Goal: Check status: Check status

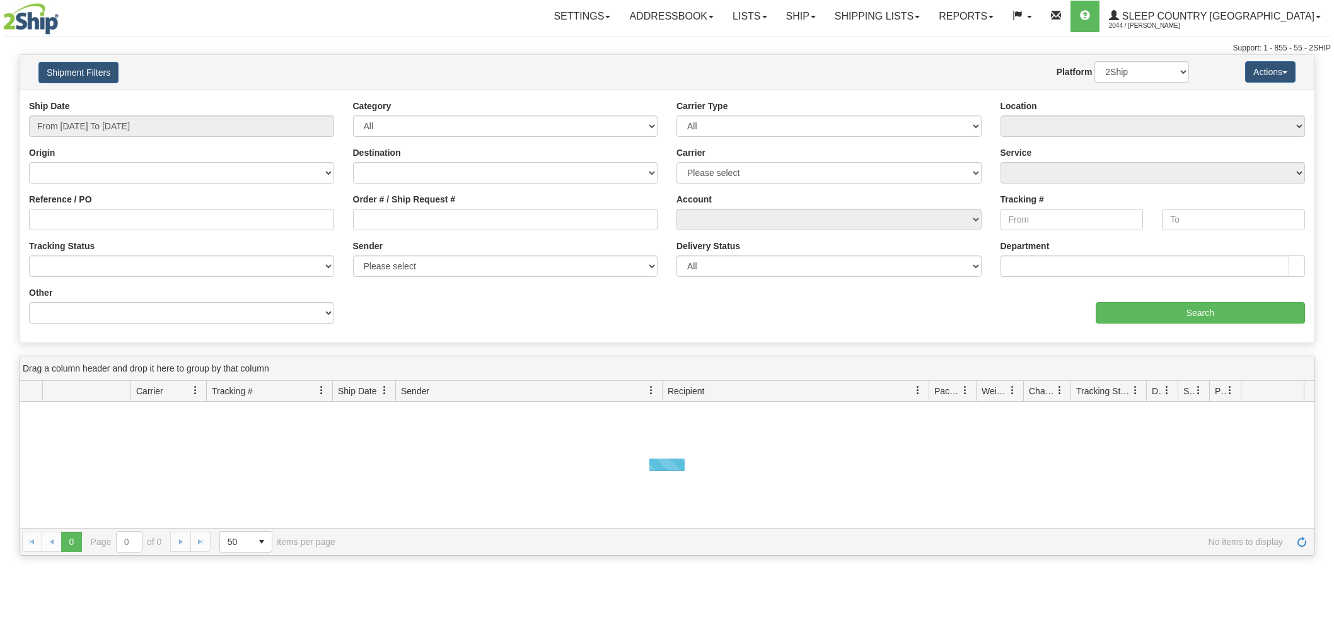
type input "9002H994497"
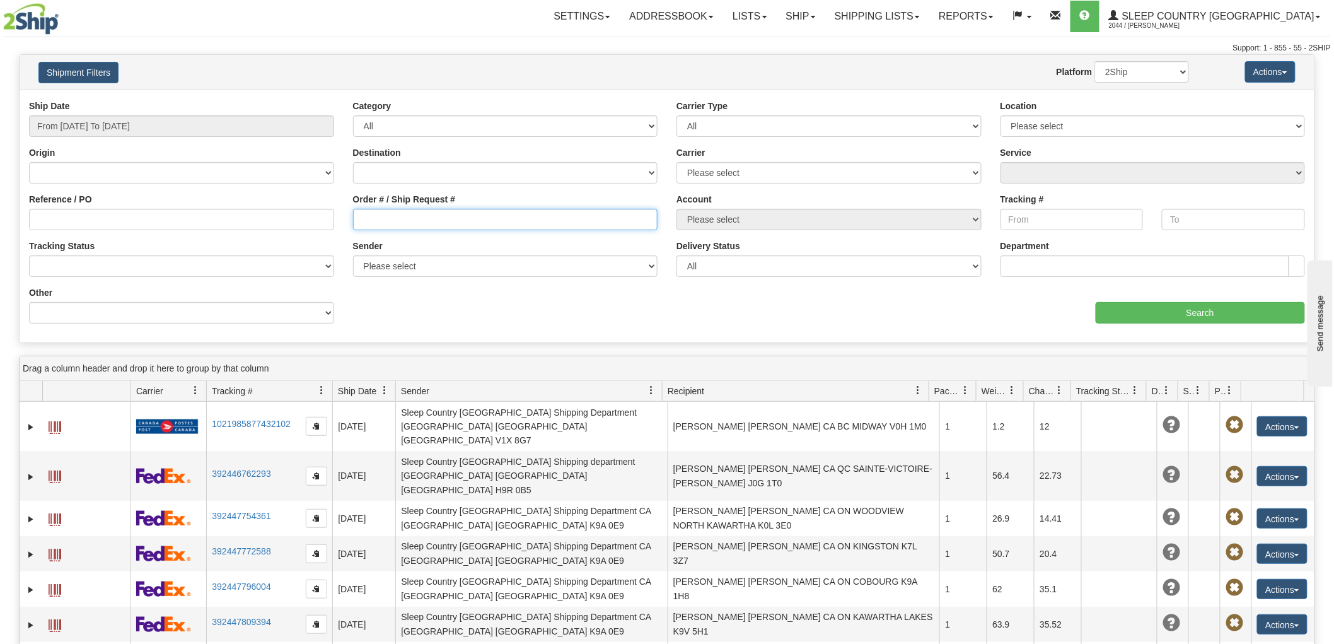
click at [431, 217] on input "Order # / Ship Request #" at bounding box center [505, 219] width 305 height 21
paste input "9002H994497"
type input "9002H994497"
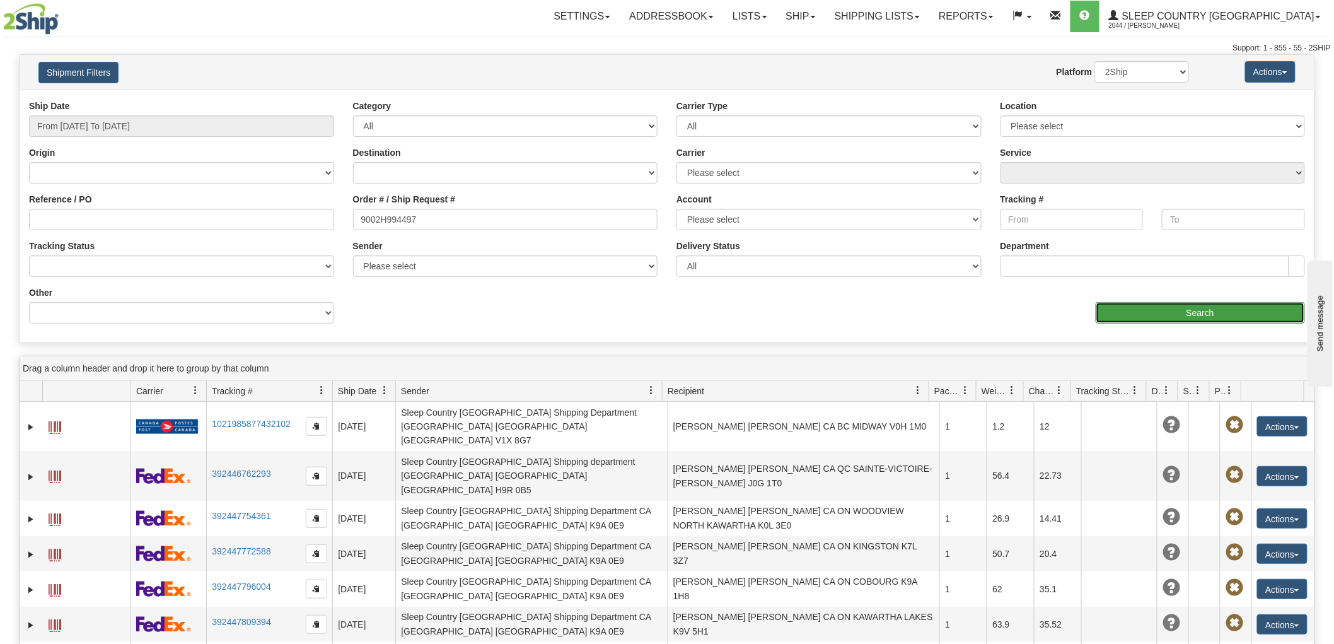
click at [1135, 311] on input "Search" at bounding box center [1200, 312] width 209 height 21
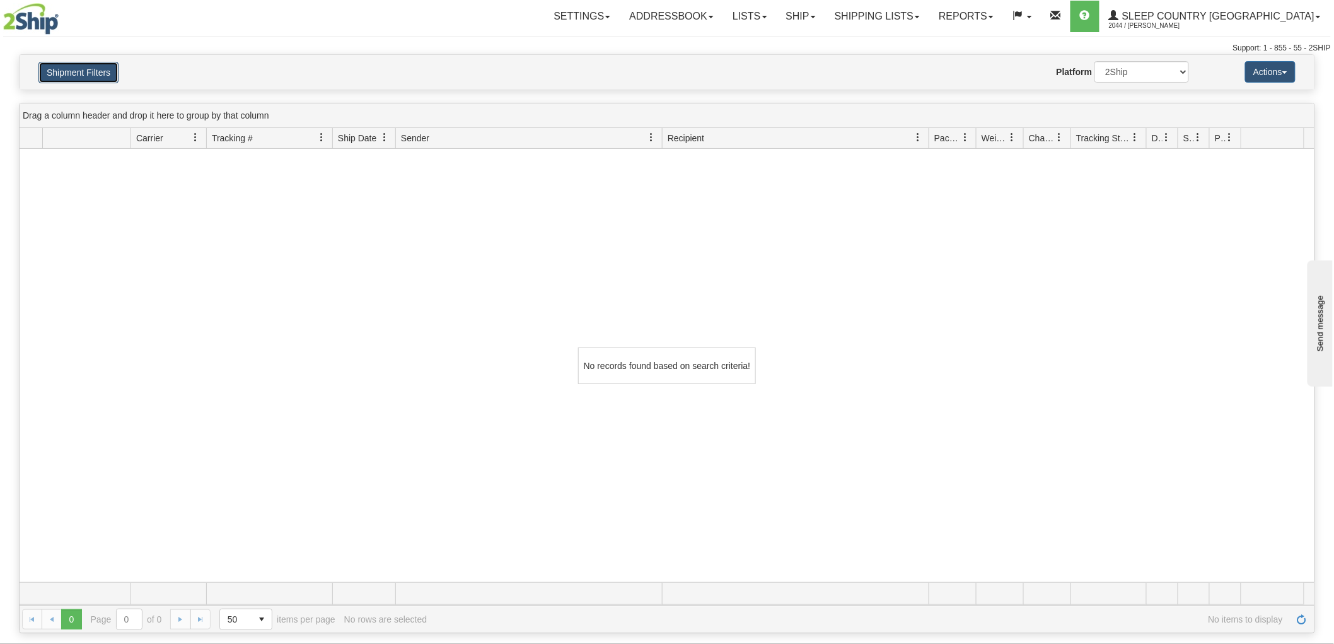
click at [101, 79] on button "Shipment Filters" at bounding box center [78, 72] width 80 height 21
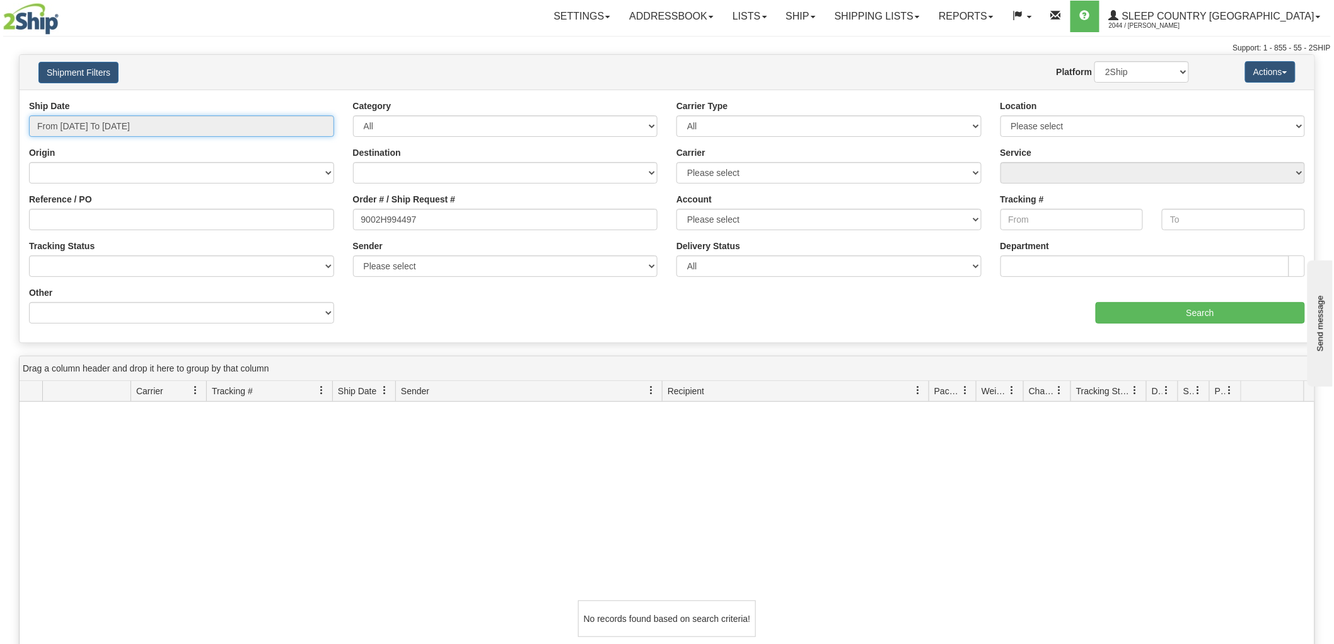
click at [115, 126] on input "From [DATE] To [DATE]" at bounding box center [181, 125] width 305 height 21
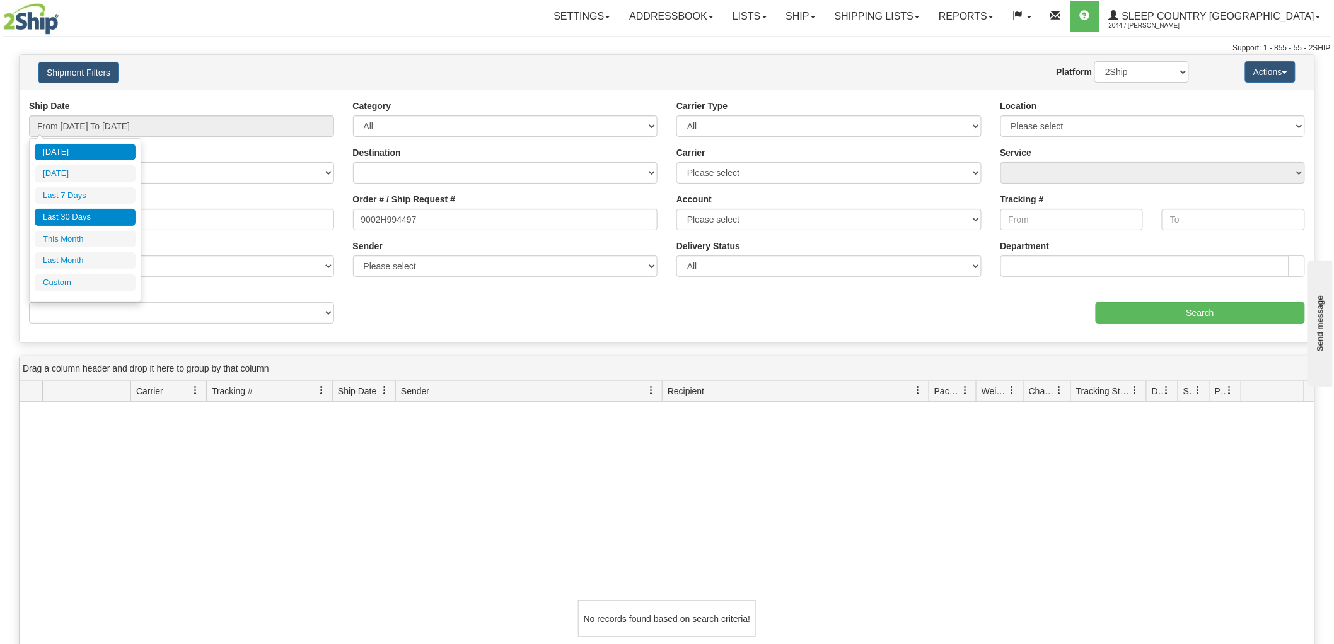
click at [106, 213] on li "Last 30 Days" at bounding box center [85, 217] width 101 height 17
type input "From [DATE] To [DATE]"
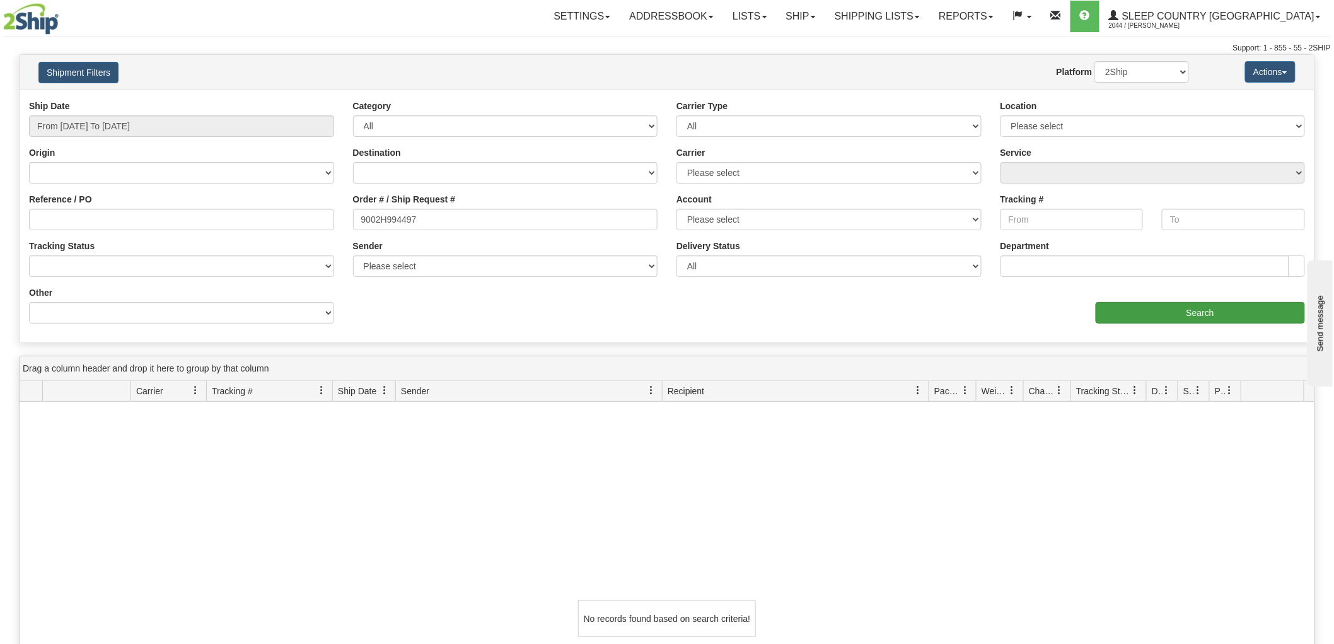
drag, startPoint x: 1183, startPoint y: 299, endPoint x: 1189, endPoint y: 305, distance: 8.9
click at [1185, 301] on div "aaa Search" at bounding box center [990, 304] width 647 height 37
click at [1191, 306] on input "Search" at bounding box center [1200, 312] width 209 height 21
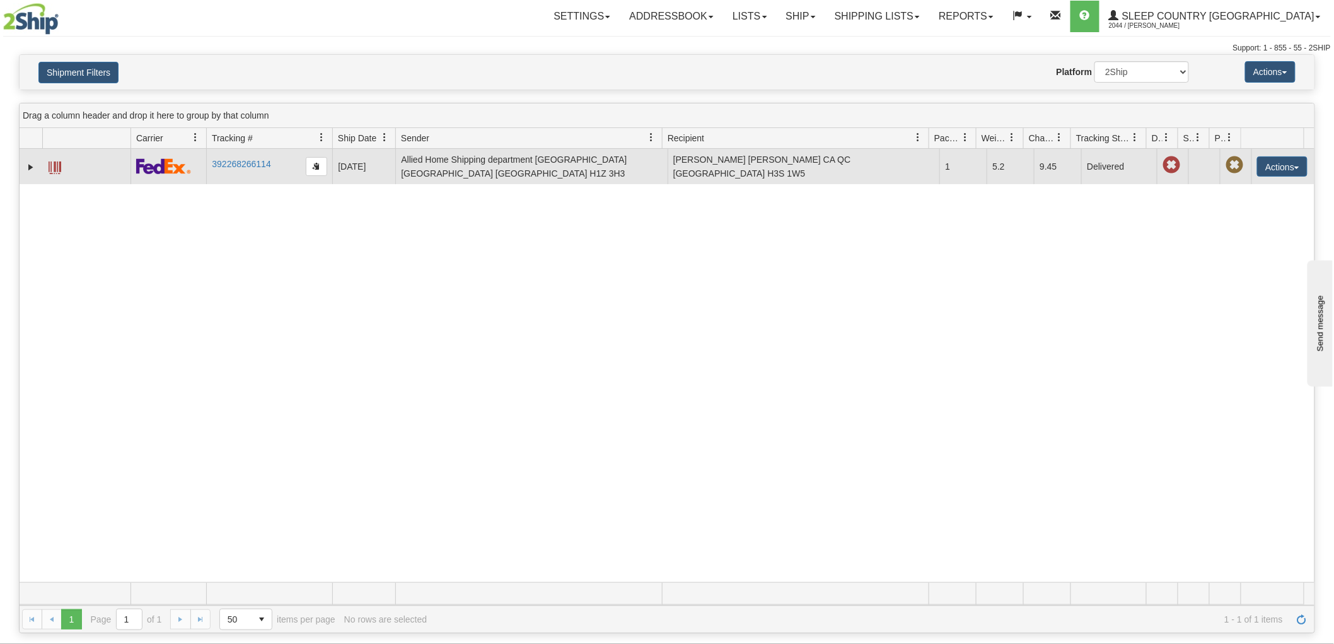
click at [228, 171] on td "392268266114" at bounding box center [269, 166] width 126 height 35
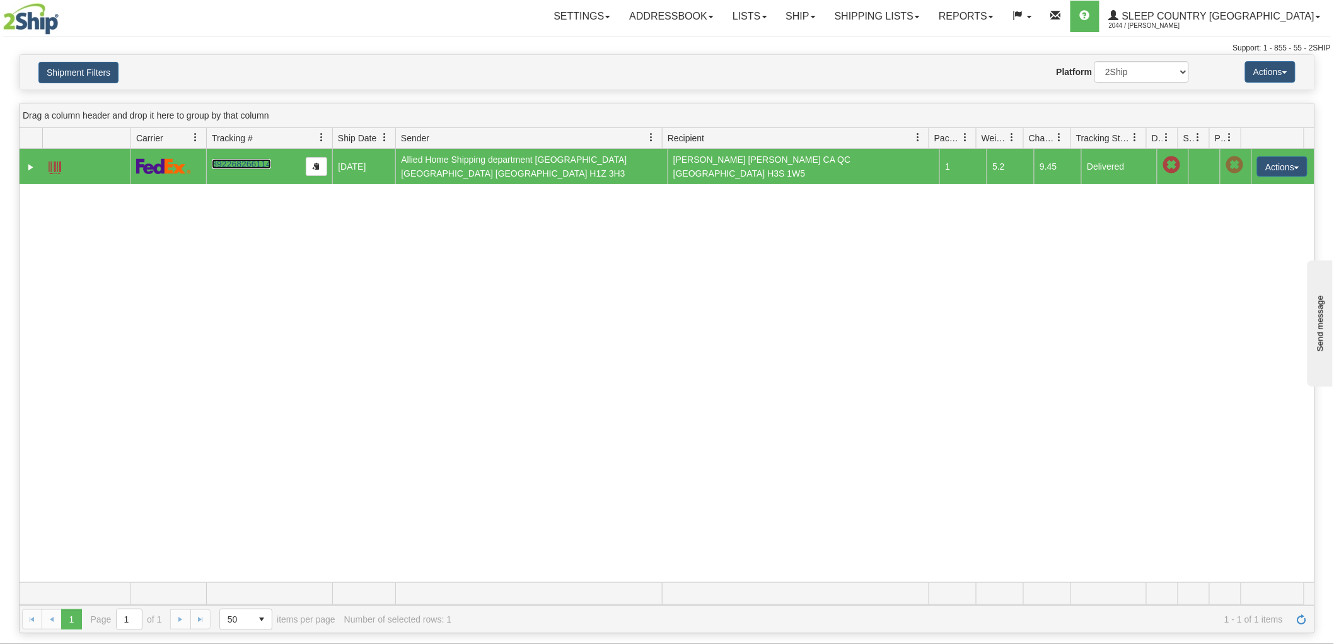
click at [231, 163] on link "392268266114" at bounding box center [241, 164] width 59 height 10
